Goal: Task Accomplishment & Management: Manage account settings

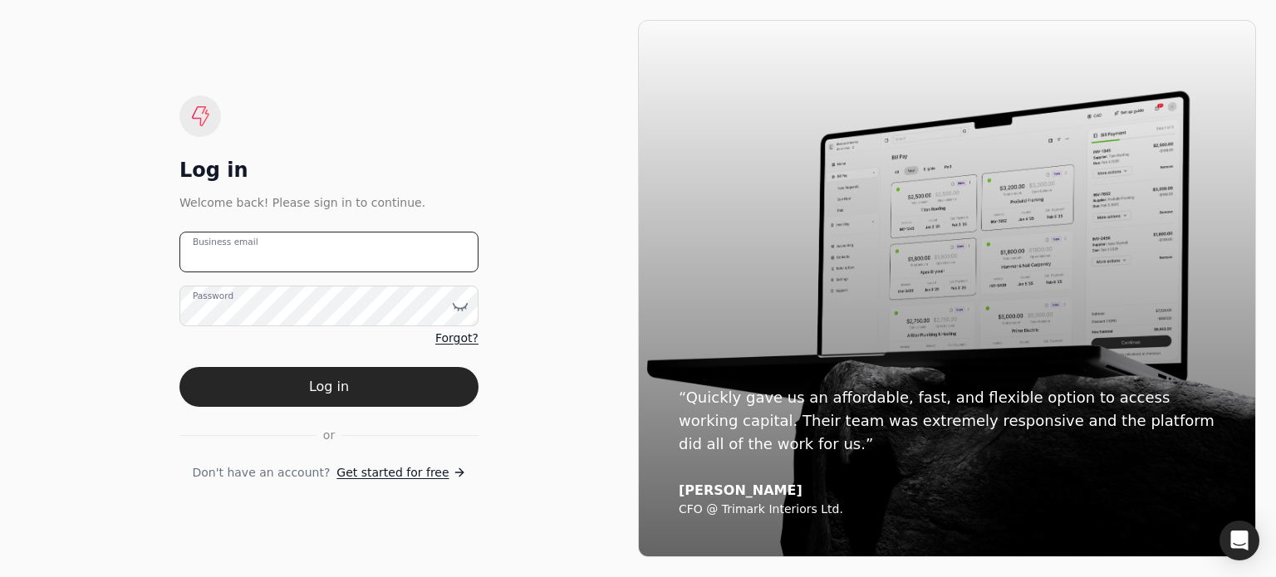
click at [372, 263] on email "Business email" at bounding box center [328, 252] width 299 height 41
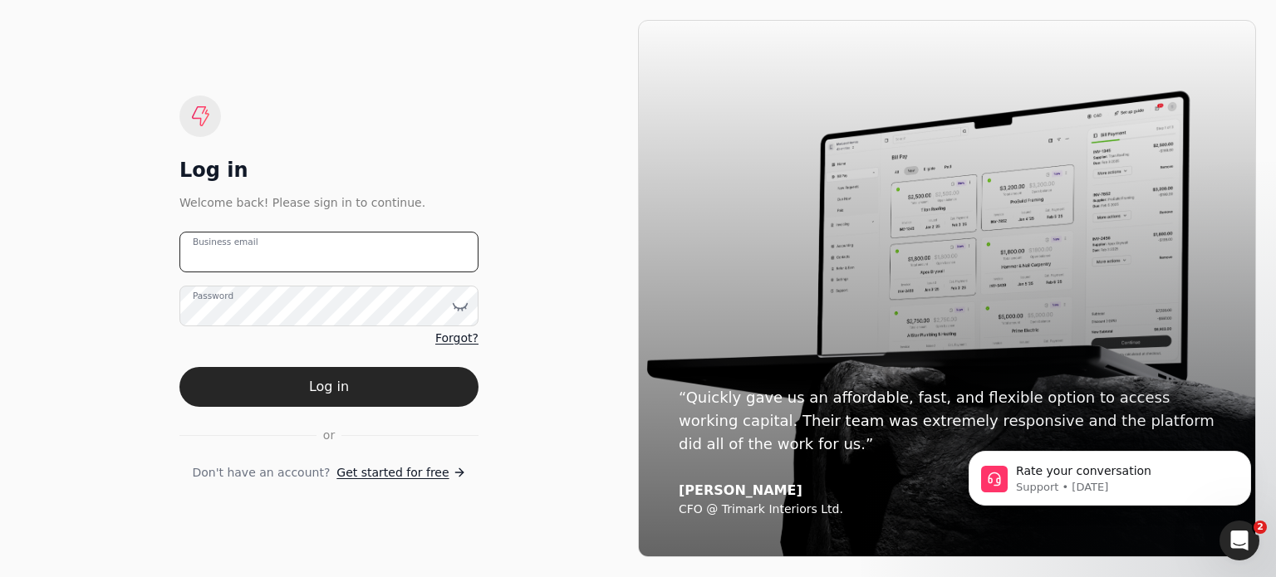
type email "[EMAIL_ADDRESS][DOMAIN_NAME]"
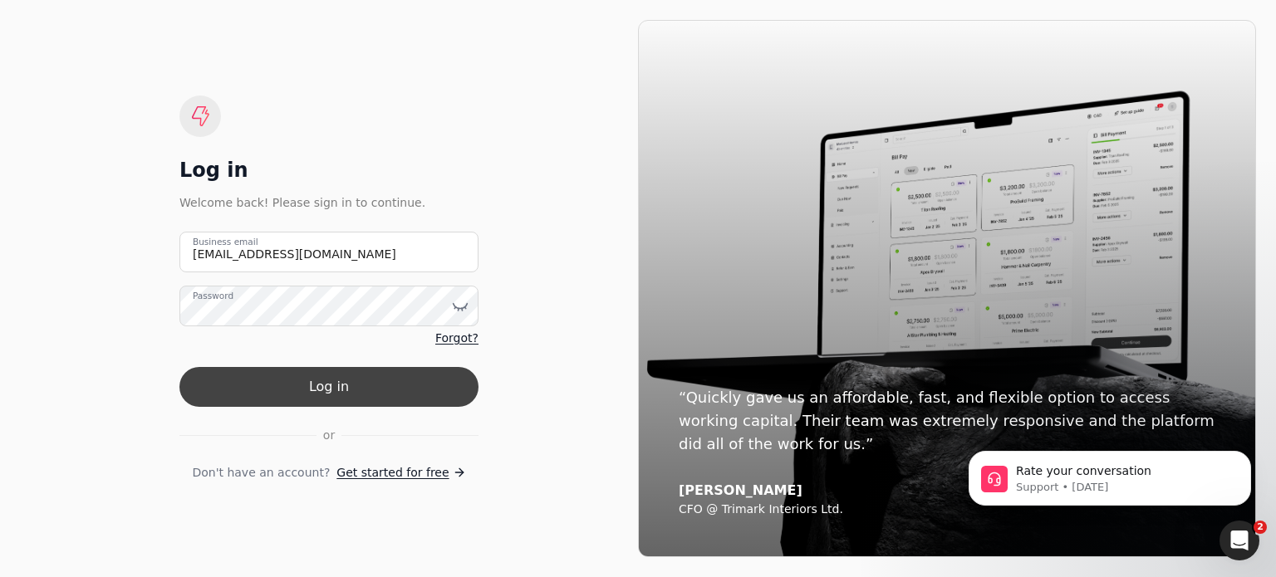
click at [292, 388] on button "Log in" at bounding box center [328, 387] width 299 height 40
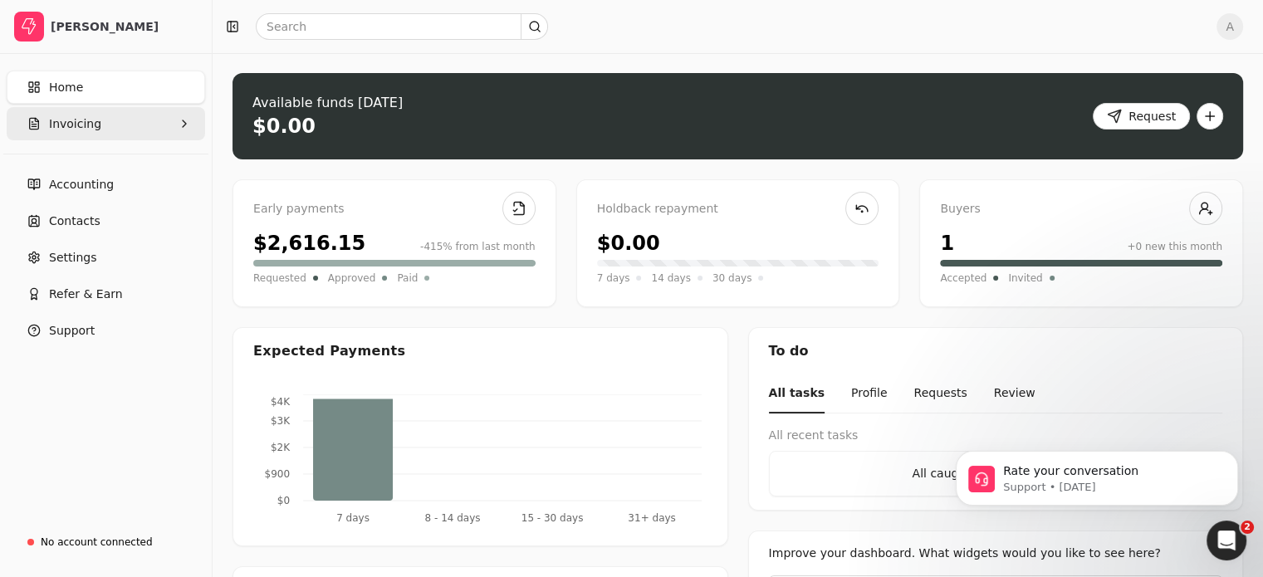
click at [66, 130] on span "Invoicing" at bounding box center [75, 123] width 52 height 17
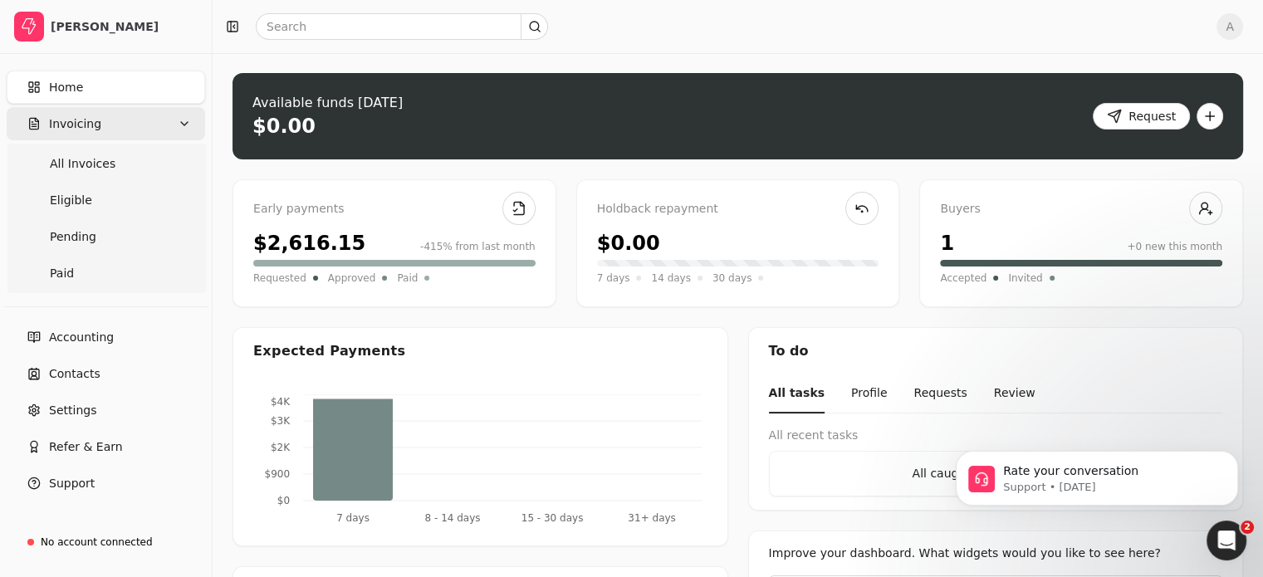
click at [103, 123] on button "Invoicing" at bounding box center [106, 123] width 198 height 33
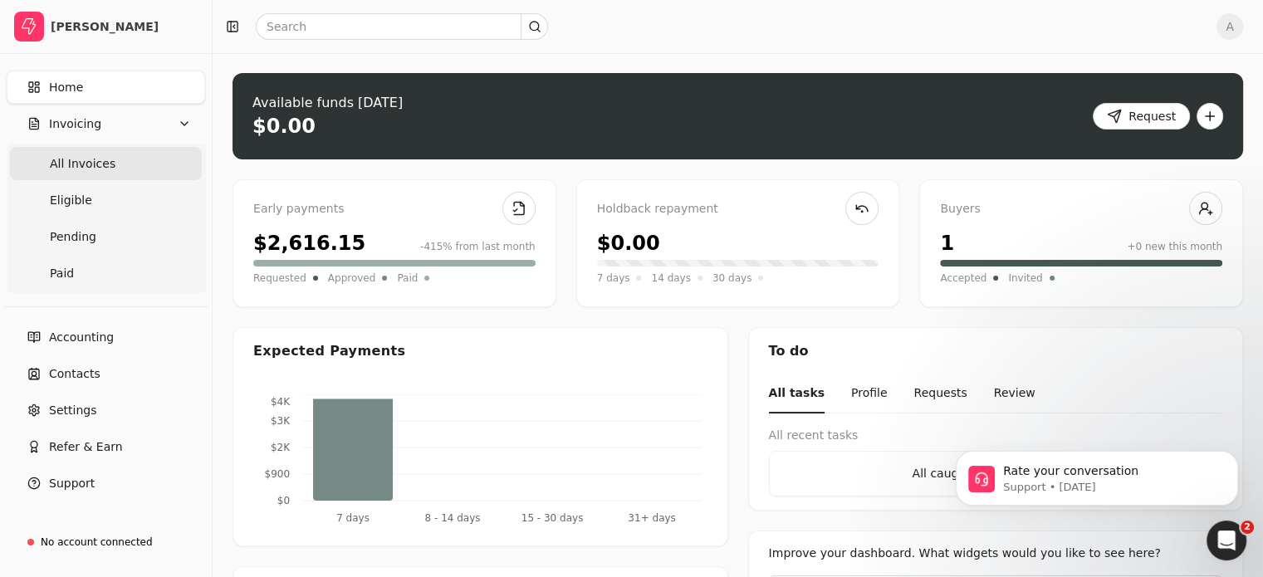
click at [96, 171] on span "All Invoices" at bounding box center [83, 163] width 66 height 17
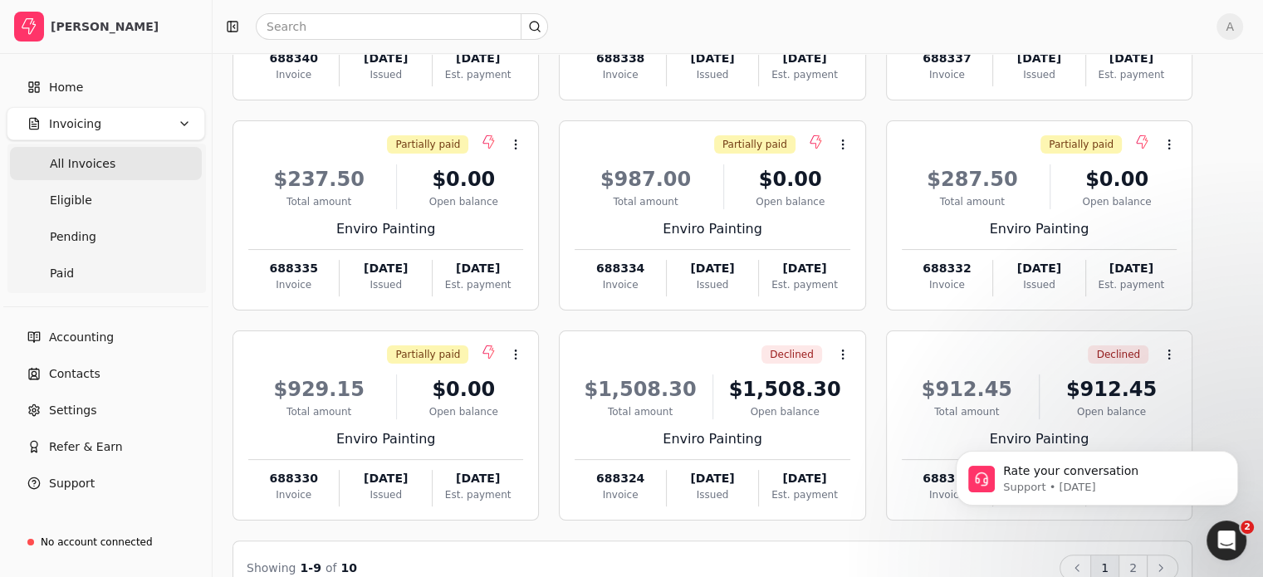
scroll to position [291, 0]
